Goal: Find specific page/section: Find specific page/section

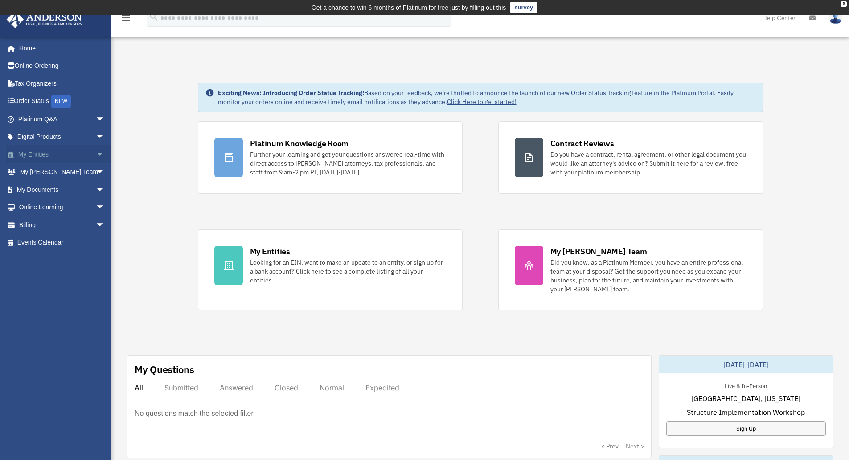
click at [74, 154] on link "My Entities arrow_drop_down" at bounding box center [62, 154] width 112 height 18
click at [96, 154] on span "arrow_drop_down" at bounding box center [105, 154] width 18 height 18
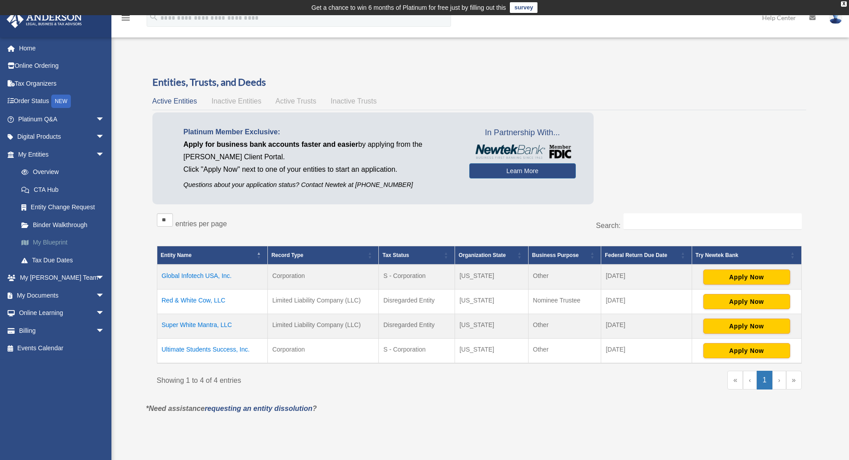
click at [56, 243] on link "My Blueprint" at bounding box center [65, 243] width 106 height 18
